Goal: Transaction & Acquisition: Purchase product/service

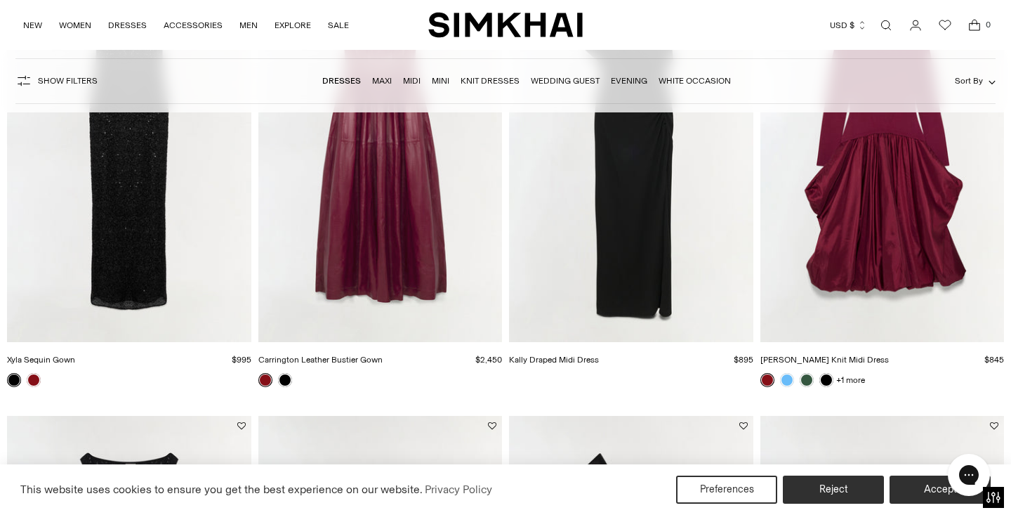
scroll to position [1108, 0]
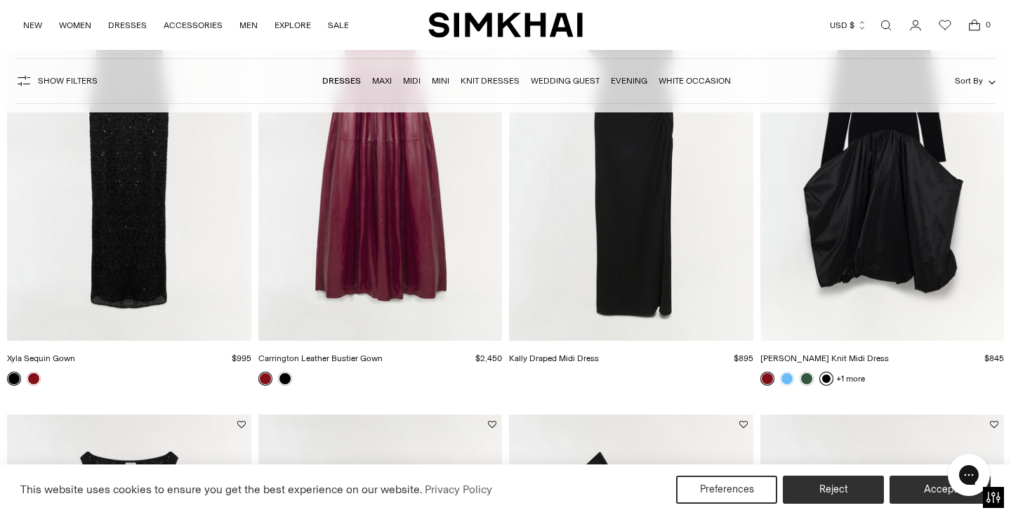
click at [824, 382] on link at bounding box center [826, 378] width 14 height 14
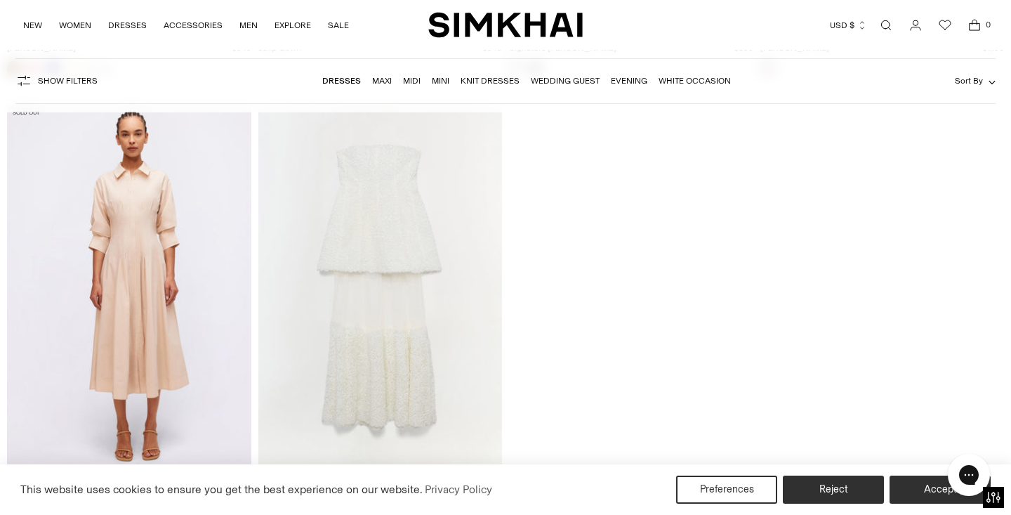
scroll to position [18916, 0]
click at [0, 0] on img "Marella Dress" at bounding box center [0, 0] width 0 height 0
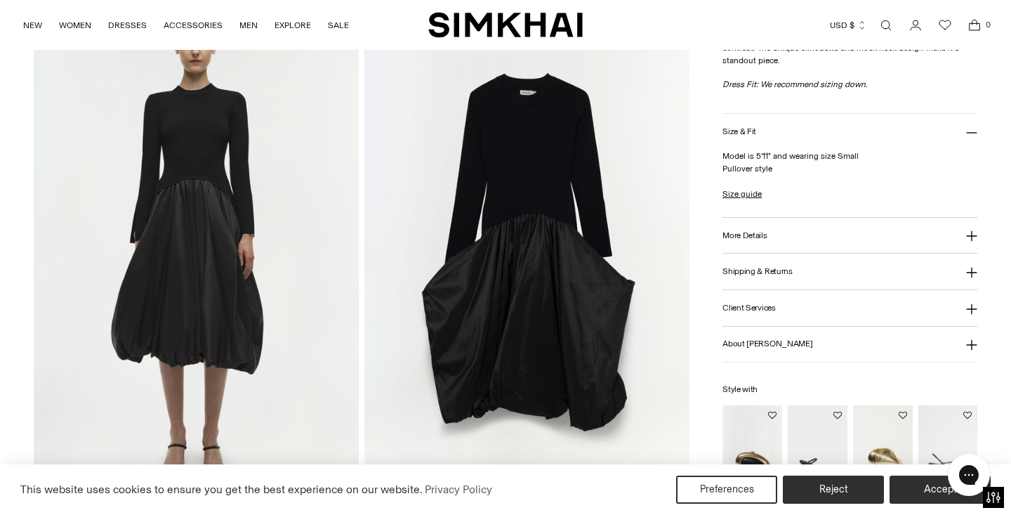
scroll to position [1081, 0]
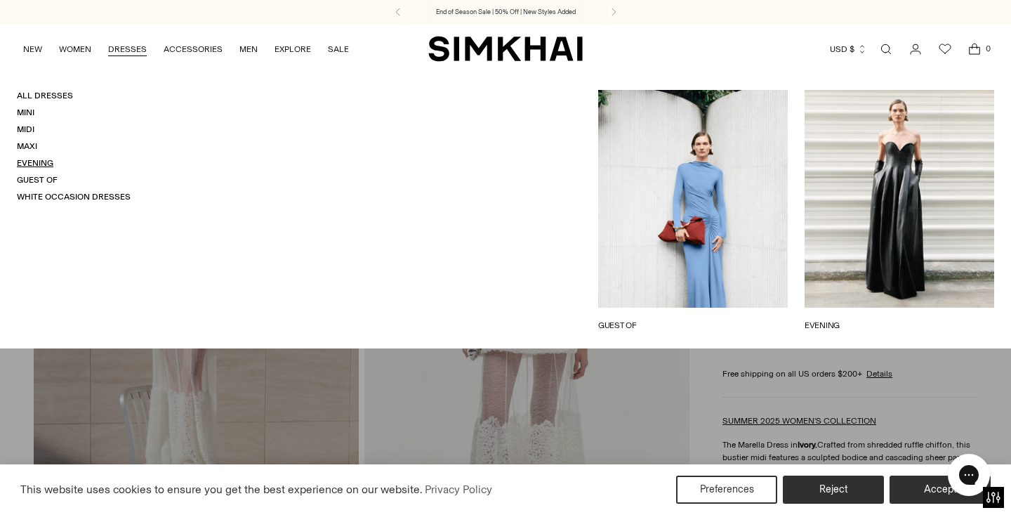
click at [33, 159] on link "Evening" at bounding box center [35, 163] width 37 height 10
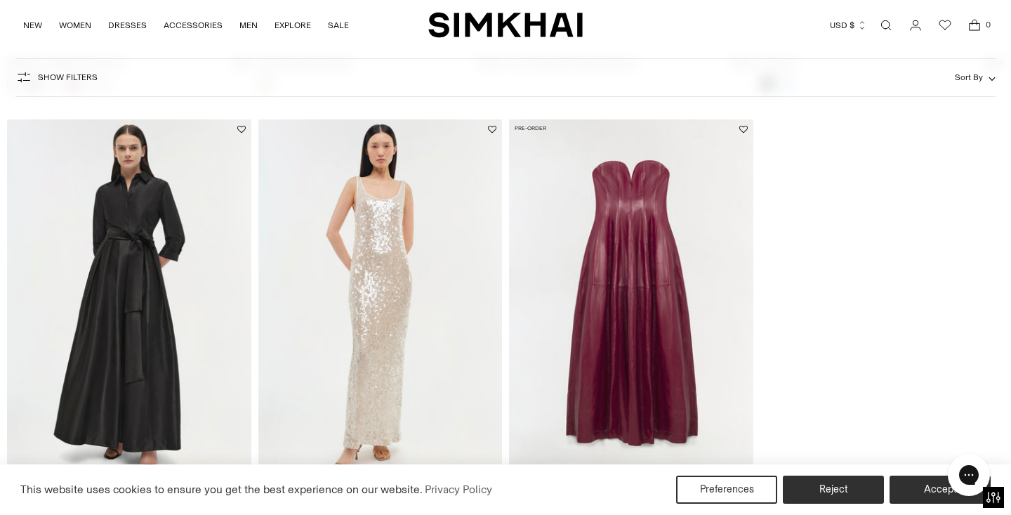
scroll to position [3648, 0]
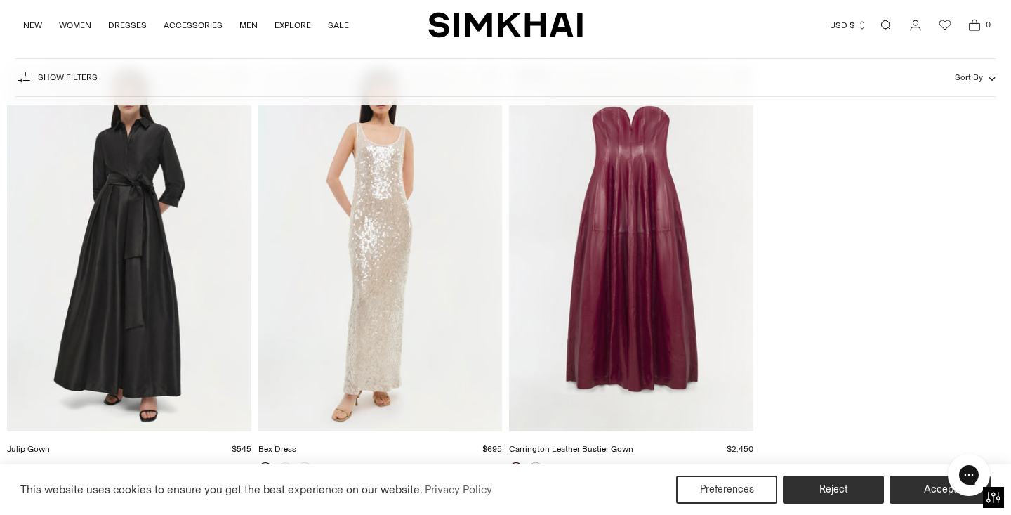
click at [510, 31] on img "SIMKHAI" at bounding box center [505, 24] width 154 height 27
